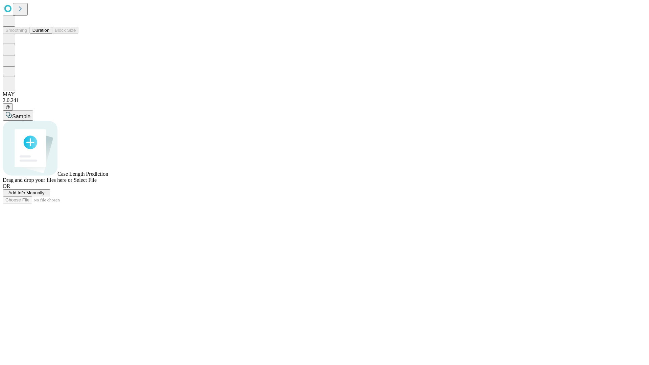
click at [45, 195] on span "Add Info Manually" at bounding box center [26, 192] width 36 height 5
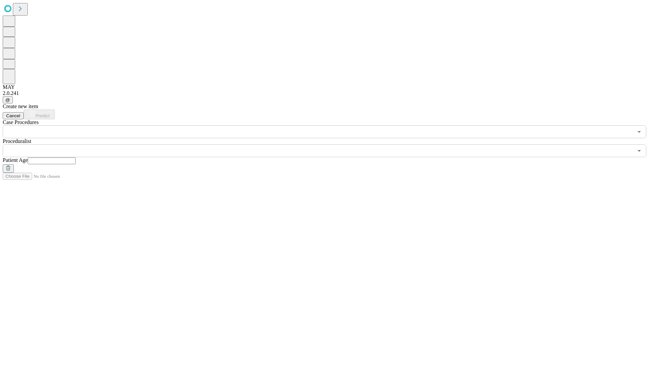
click at [76, 158] on input "text" at bounding box center [52, 161] width 48 height 7
type input "**"
click at [329, 144] on input "text" at bounding box center [318, 150] width 631 height 13
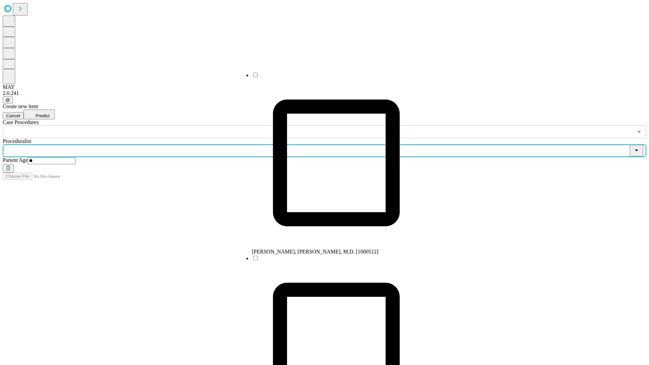
click at [330, 77] on li "[PERSON_NAME], [PERSON_NAME], M.D. [1000512]" at bounding box center [336, 163] width 169 height 183
click at [142, 125] on input "text" at bounding box center [318, 131] width 631 height 13
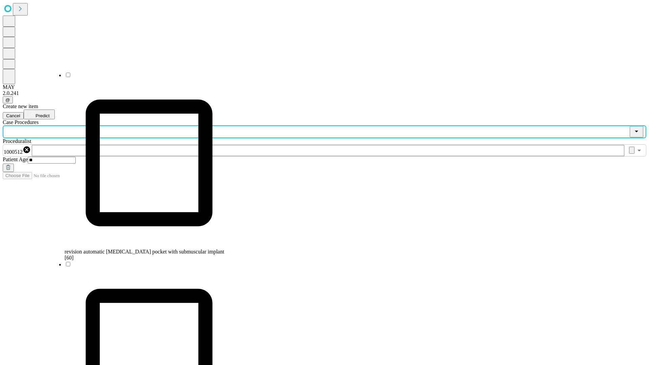
click at [142, 249] on span "revision automatic [MEDICAL_DATA] pocket with submuscular implant [60]" at bounding box center [145, 255] width 160 height 12
click at [49, 113] on span "Predict" at bounding box center [43, 115] width 14 height 5
